Goal: Check status: Check status

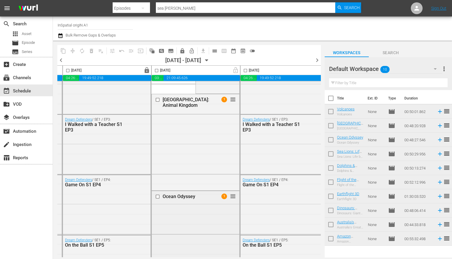
scroll to position [76, 277]
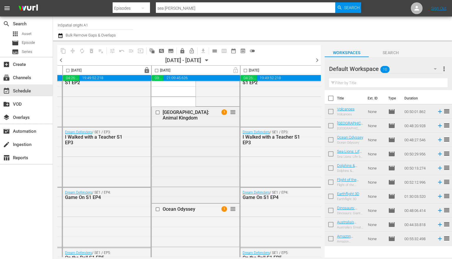
click at [222, 110] on span "1" at bounding box center [224, 112] width 6 height 6
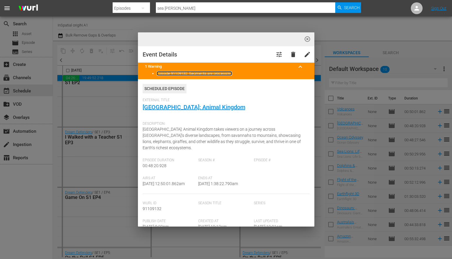
click at [218, 75] on link "Episode 91109132: Segments are processing" at bounding box center [194, 73] width 75 height 4
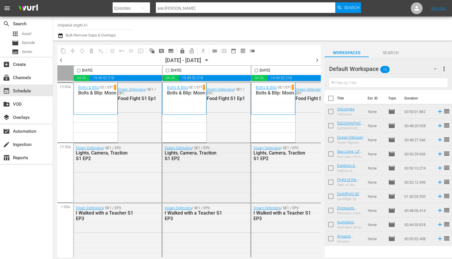
scroll to position [0, 0]
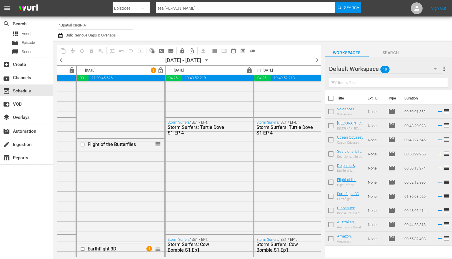
scroll to position [2650, 352]
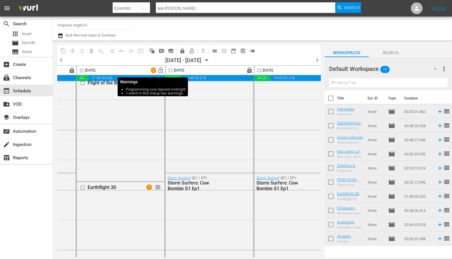
click at [152, 70] on span "2" at bounding box center [153, 70] width 5 height 4
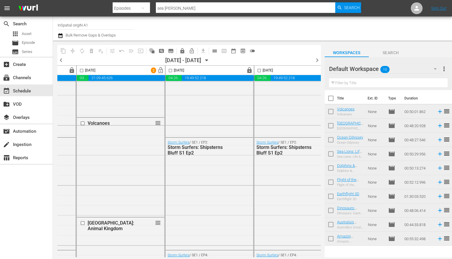
scroll to position [2104, 352]
